Goal: Task Accomplishment & Management: Use online tool/utility

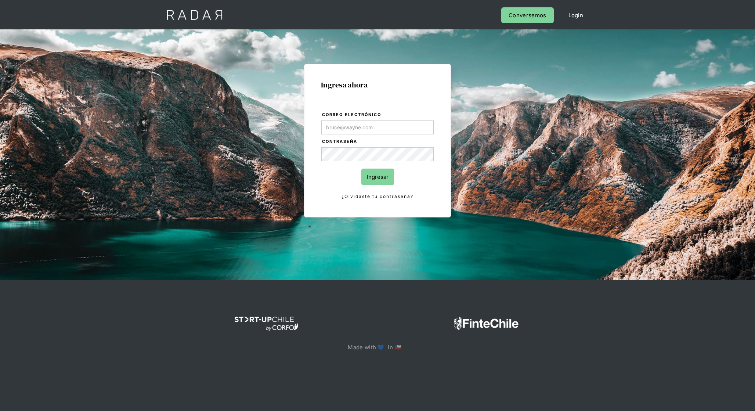
click at [375, 133] on input "Correo electrónico" at bounding box center [377, 127] width 112 height 14
click at [438, 106] on div "Ingresa ahora Correo electrónico Contraseña Ingresar ¿Olvidaste tu contraseña? …" at bounding box center [377, 140] width 147 height 153
click at [321, 200] on div at bounding box center [321, 200] width 0 height 0
type input "[EMAIL_ADDRESS][DOMAIN_NAME]"
click at [379, 175] on input "Ingresar" at bounding box center [377, 176] width 33 height 17
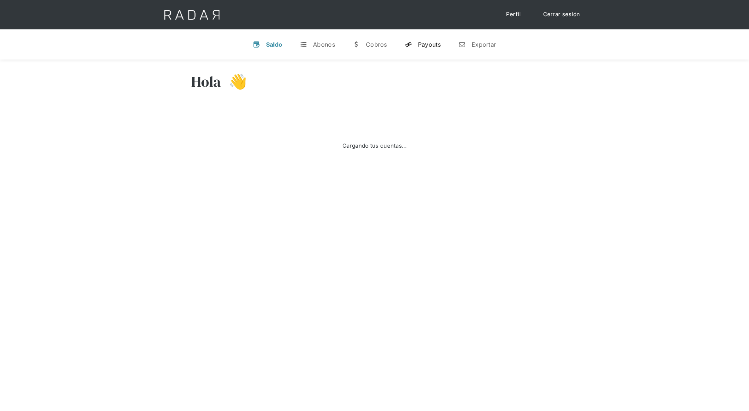
click at [415, 48] on link "y Payouts" at bounding box center [423, 44] width 48 height 19
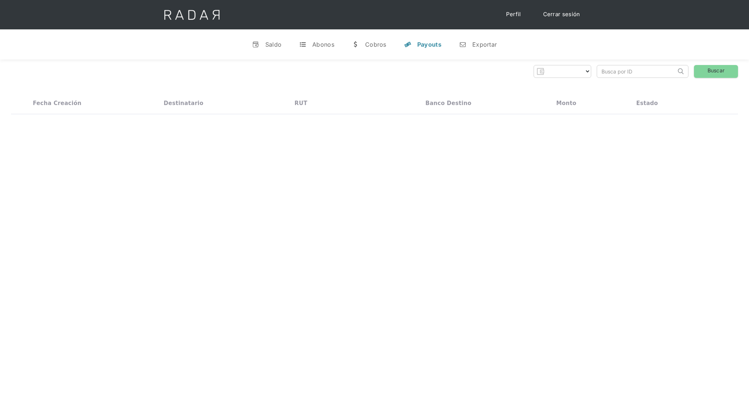
select select "bamboo-payments"
click at [549, 68] on select "Bamboo Payments Bamboo Local Payments" at bounding box center [553, 71] width 76 height 12
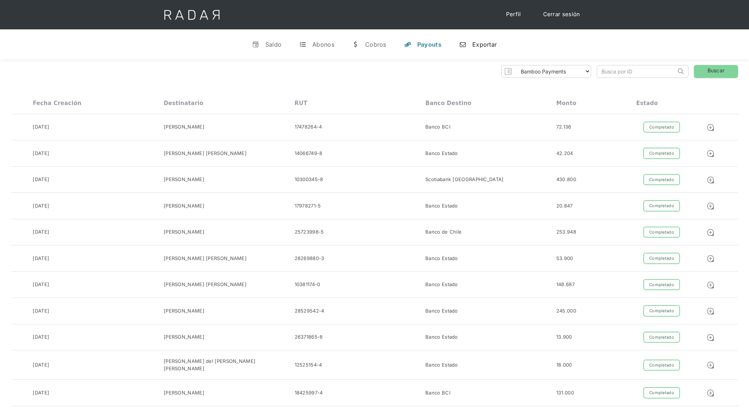
click at [464, 54] on link "n Exportar" at bounding box center [478, 44] width 50 height 19
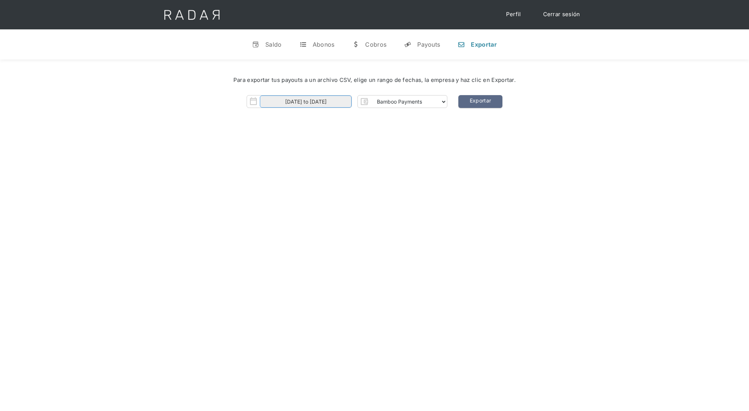
click at [340, 103] on input "[DATE] to [DATE]" at bounding box center [306, 101] width 92 height 12
click at [269, 156] on span "5" at bounding box center [268, 153] width 14 height 14
click at [329, 152] on span "9" at bounding box center [332, 153] width 14 height 14
type input "[DATE] to [DATE]"
click at [500, 97] on link "Exportar" at bounding box center [480, 101] width 44 height 13
